Goal: Use online tool/utility: Utilize a website feature to perform a specific function

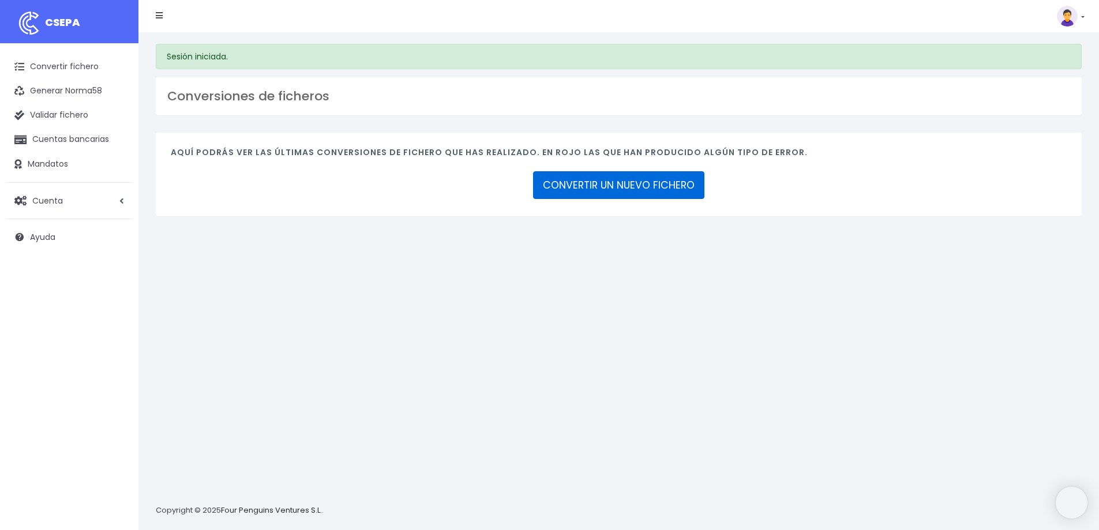
click at [616, 187] on link "CONVERTIR UN NUEVO FICHERO" at bounding box center [618, 185] width 171 height 28
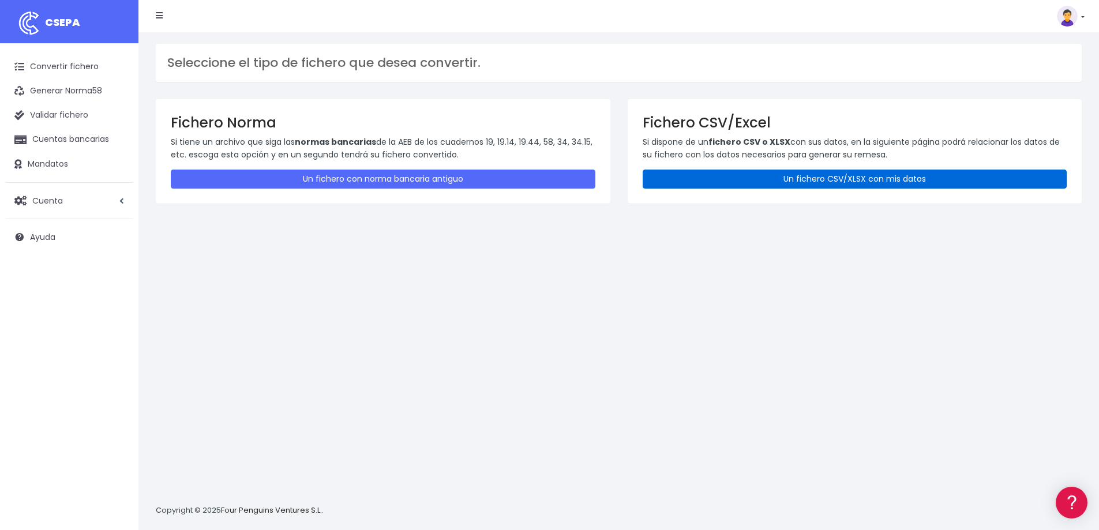
click at [833, 181] on link "Un fichero CSV/XLSX con mis datos" at bounding box center [855, 179] width 425 height 19
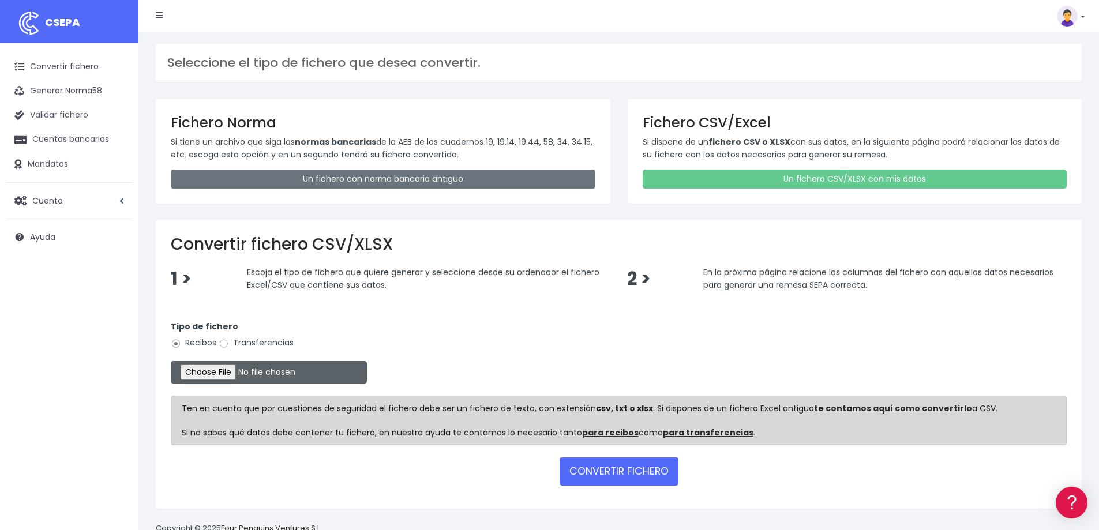
click at [214, 369] on input "file" at bounding box center [269, 372] width 196 height 23
click at [244, 371] on input "file" at bounding box center [269, 372] width 196 height 23
type input "C:\fakepath\08 C_actividades Ag (1).xlsx"
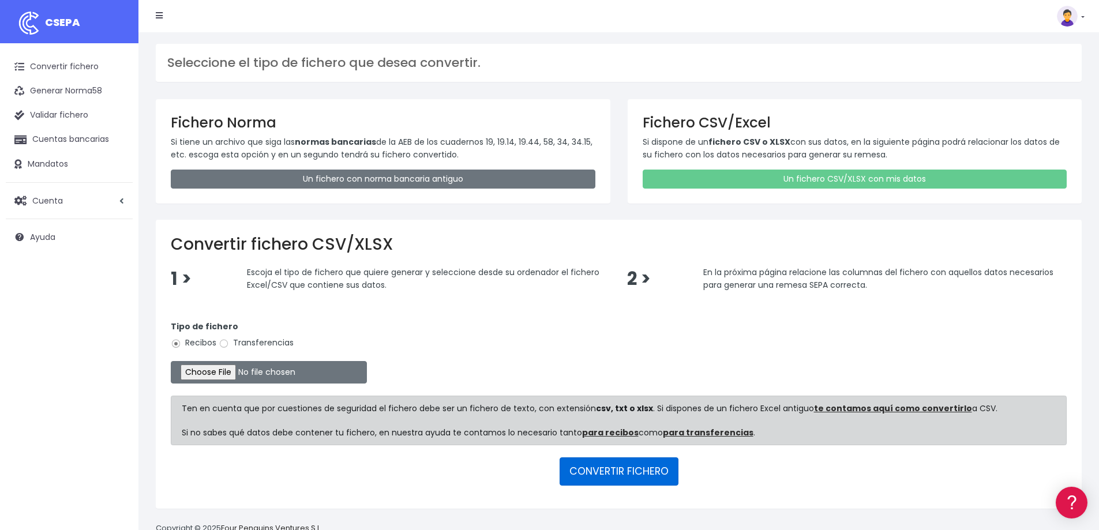
click at [623, 466] on button "CONVERTIR FICHERO" at bounding box center [619, 472] width 119 height 28
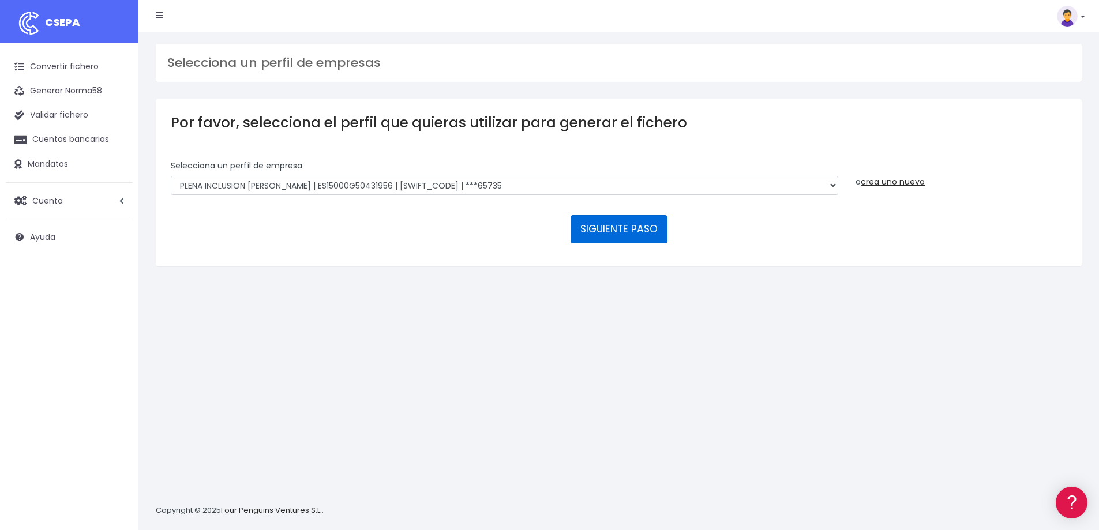
click at [634, 216] on button "SIGUIENTE PASO" at bounding box center [619, 229] width 97 height 28
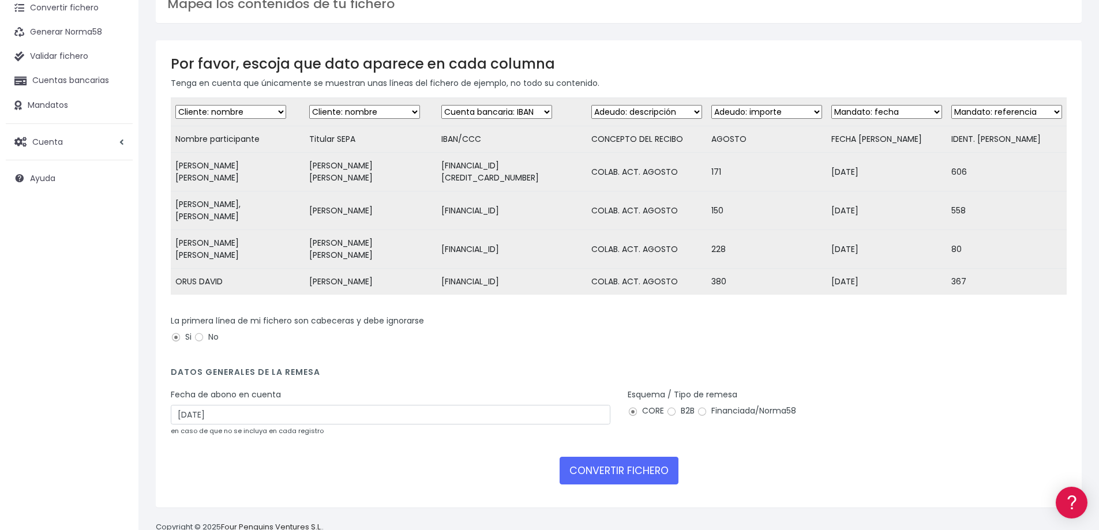
scroll to position [1, 0]
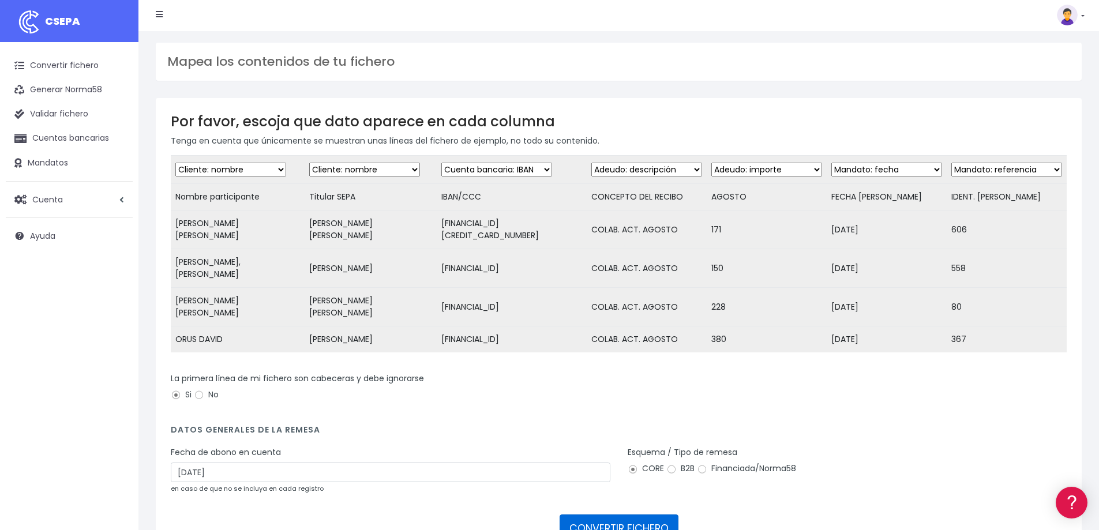
click at [619, 515] on button "CONVERTIR FICHERO" at bounding box center [619, 529] width 119 height 28
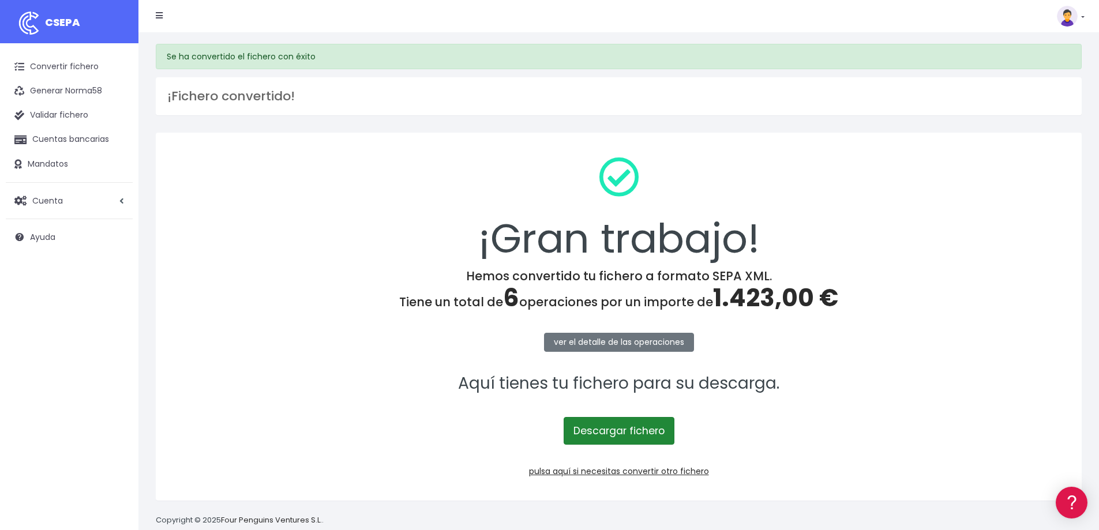
click at [639, 435] on link "Descargar fichero" at bounding box center [619, 431] width 111 height 28
